Goal: Find specific page/section: Find specific page/section

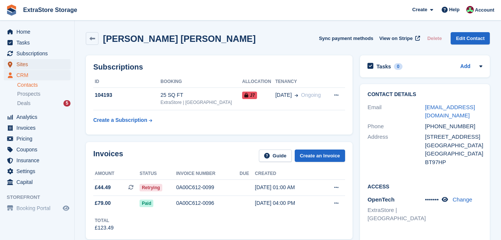
click at [31, 65] on span "Sites" at bounding box center [38, 64] width 45 height 10
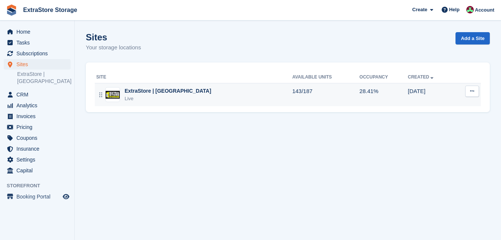
click at [169, 94] on div "ExtraStore | Belfast Live" at bounding box center [194, 94] width 196 height 15
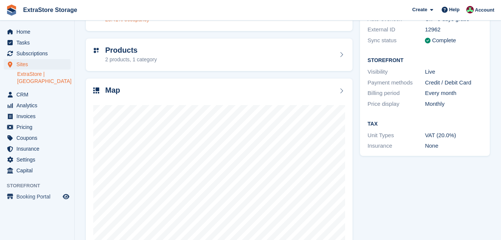
scroll to position [119, 0]
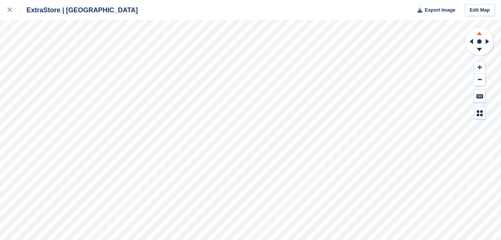
click at [479, 32] on icon at bounding box center [479, 33] width 5 height 3
click at [478, 34] on icon at bounding box center [479, 32] width 19 height 9
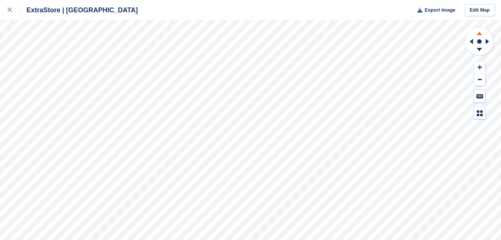
click at [478, 34] on icon at bounding box center [479, 32] width 19 height 9
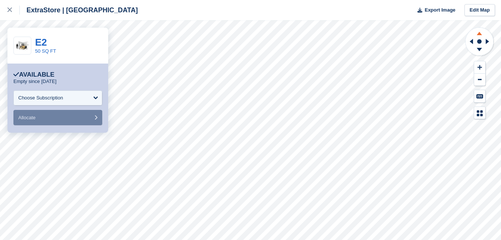
click at [479, 34] on icon at bounding box center [479, 33] width 5 height 3
click at [479, 33] on icon at bounding box center [479, 32] width 19 height 9
click at [479, 48] on icon at bounding box center [479, 49] width 5 height 3
click at [480, 49] on icon at bounding box center [479, 49] width 5 height 3
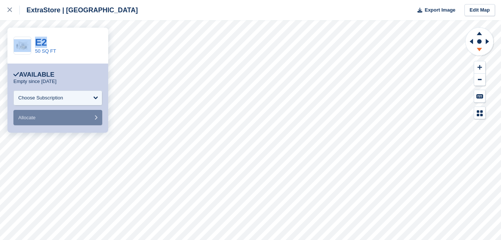
click at [480, 49] on icon at bounding box center [479, 49] width 5 height 3
drag, startPoint x: 480, startPoint y: 49, endPoint x: 479, endPoint y: 32, distance: 16.8
click at [479, 32] on icon at bounding box center [479, 32] width 19 height 9
click at [482, 34] on icon at bounding box center [479, 32] width 19 height 9
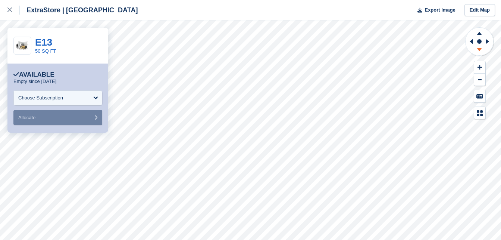
click at [482, 51] on icon at bounding box center [479, 50] width 19 height 9
click at [9, 10] on icon at bounding box center [9, 9] width 4 height 4
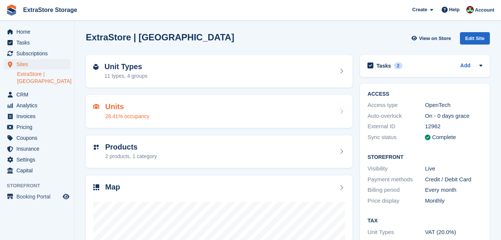
click at [128, 105] on h2 "Units" at bounding box center [127, 106] width 44 height 9
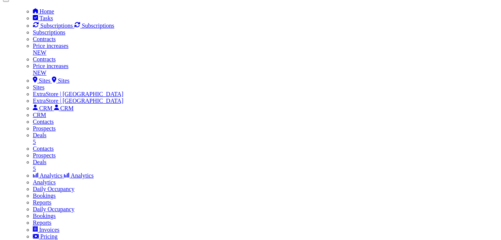
scroll to position [523, 0]
